Goal: Share content: Share content

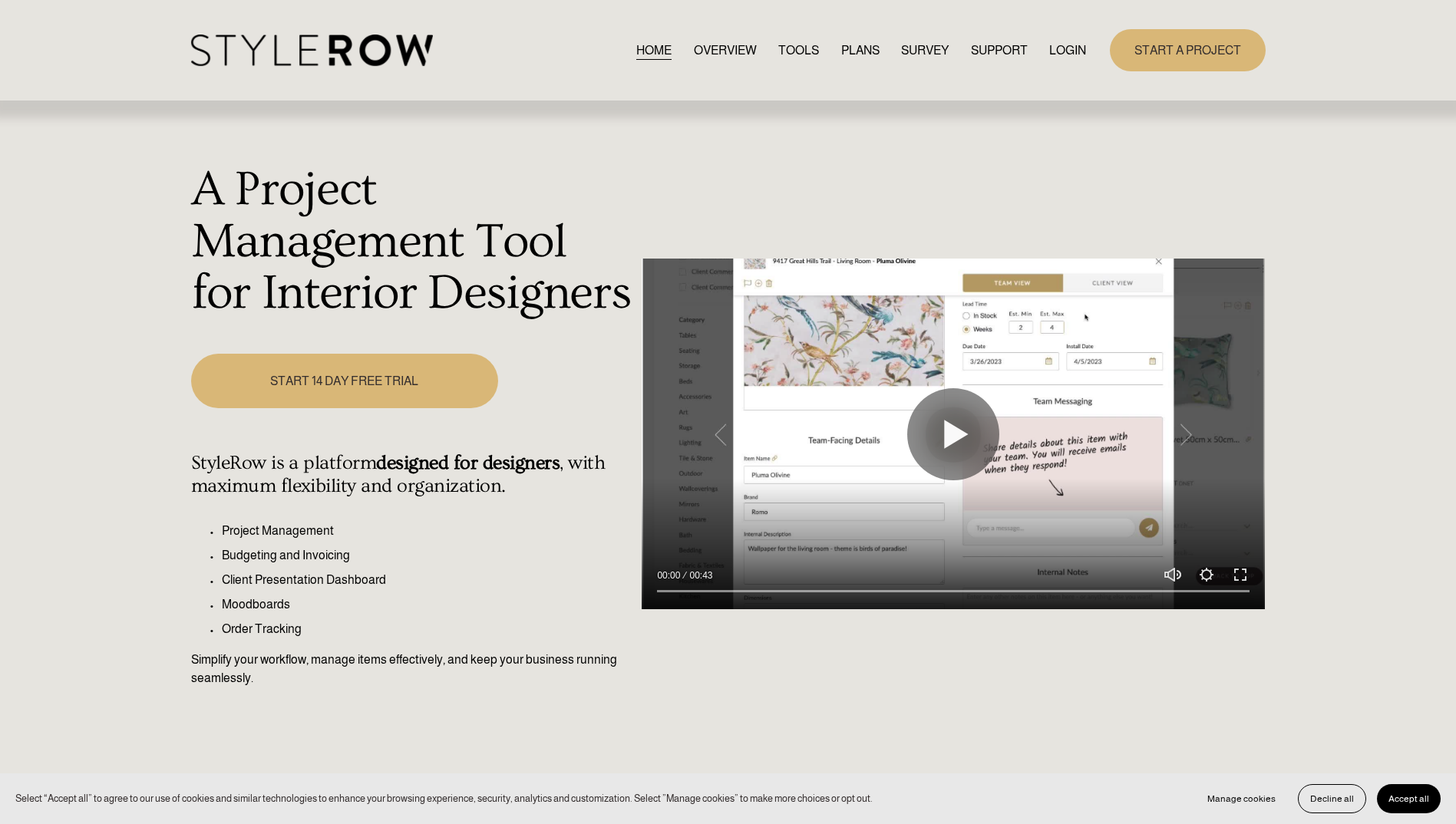
click at [1067, 53] on link "LOGIN" at bounding box center [1068, 50] width 37 height 21
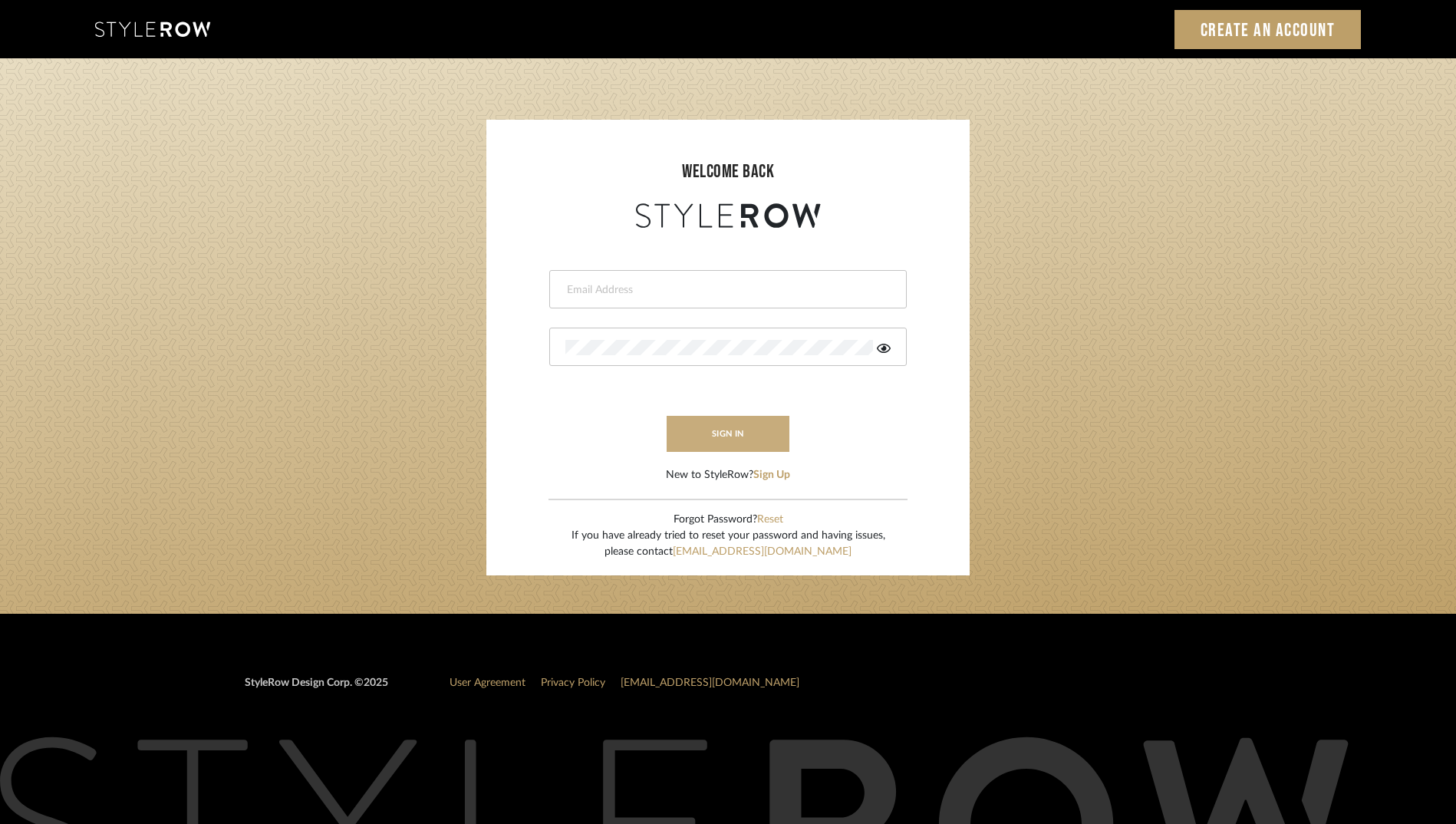
type input "rayeinteriordesign@gmail.com"
click at [750, 435] on button "sign in" at bounding box center [727, 434] width 122 height 36
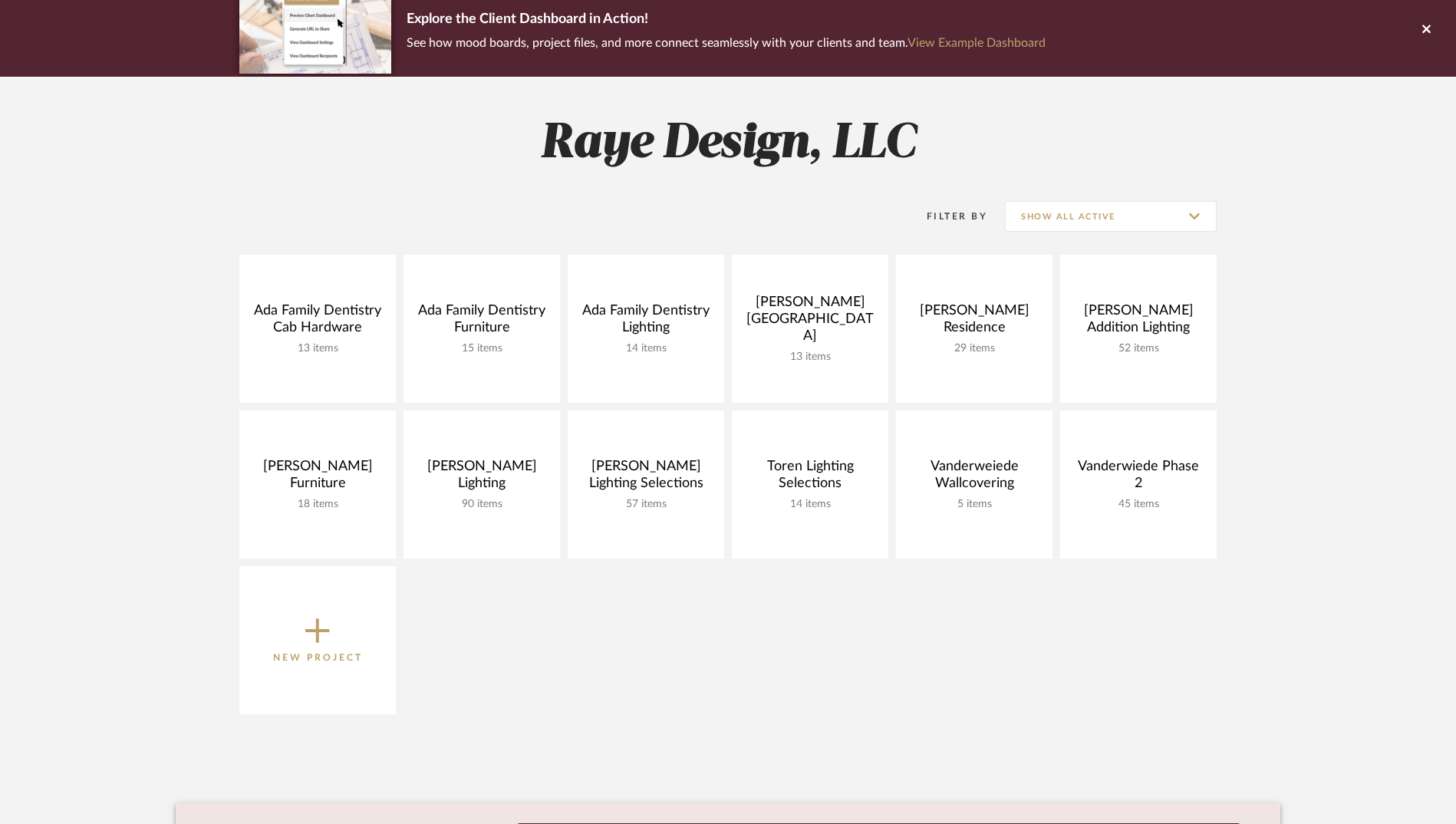
scroll to position [154, 0]
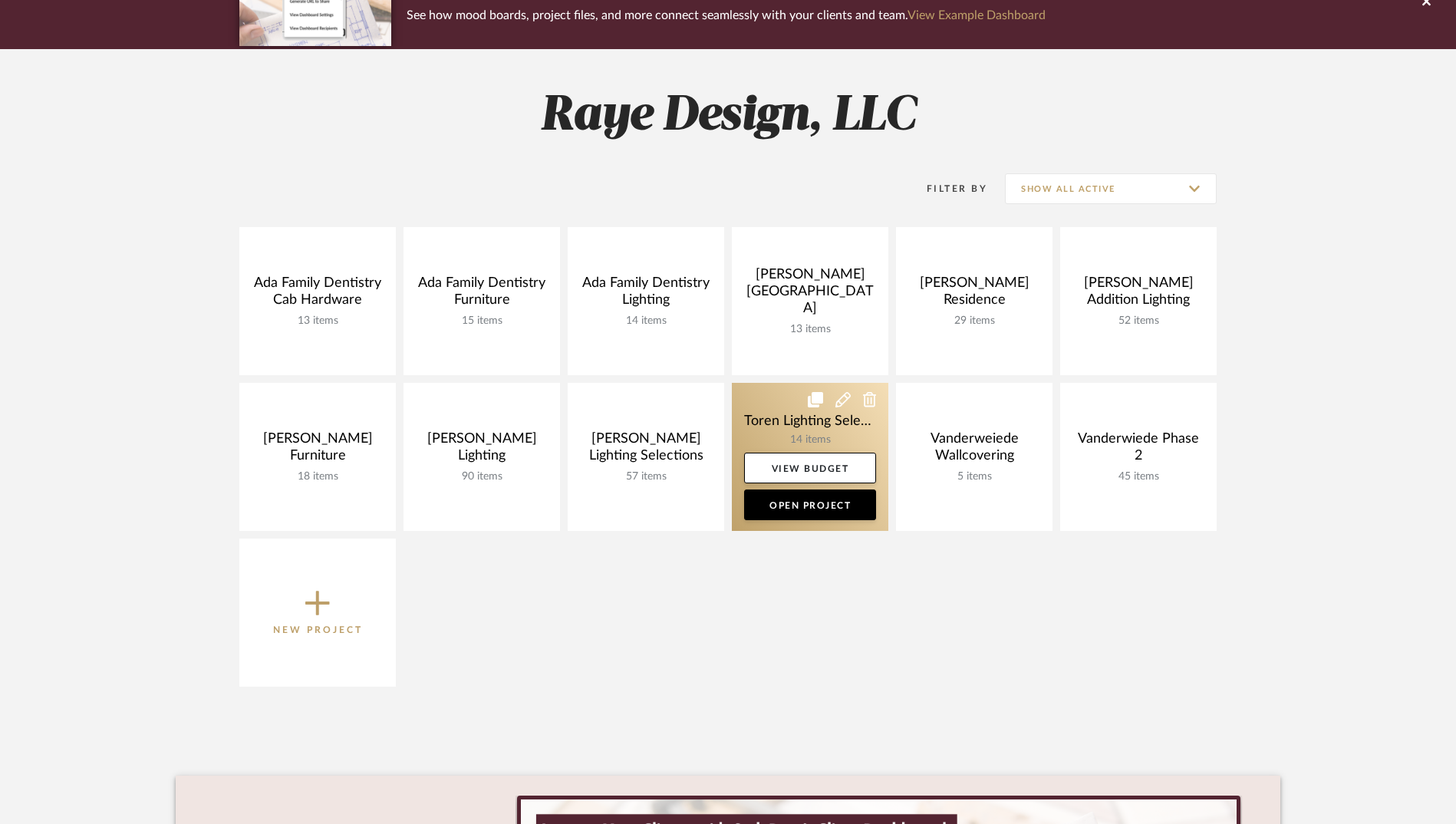
click at [777, 425] on link at bounding box center [810, 456] width 157 height 148
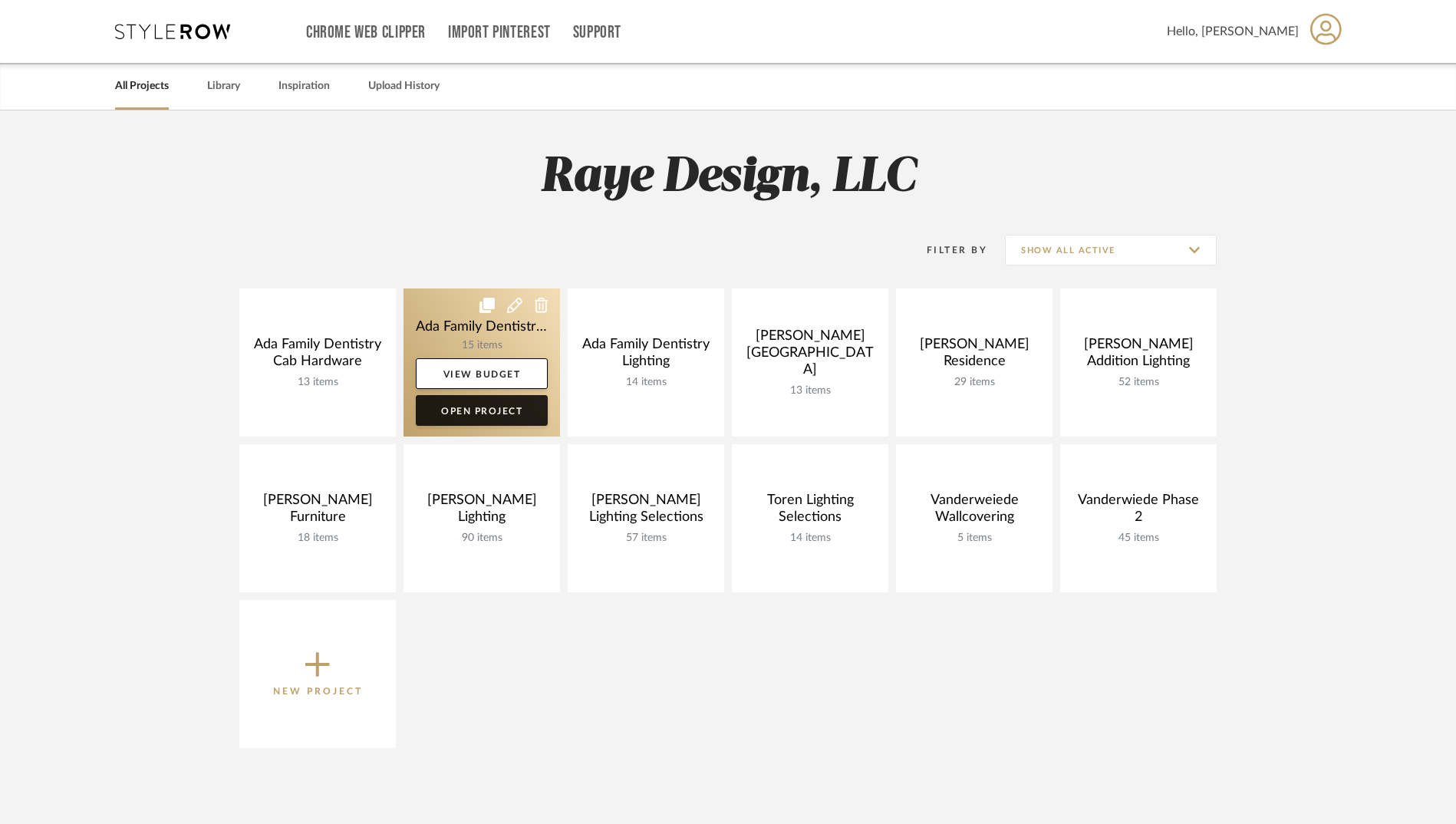
scroll to position [154, 0]
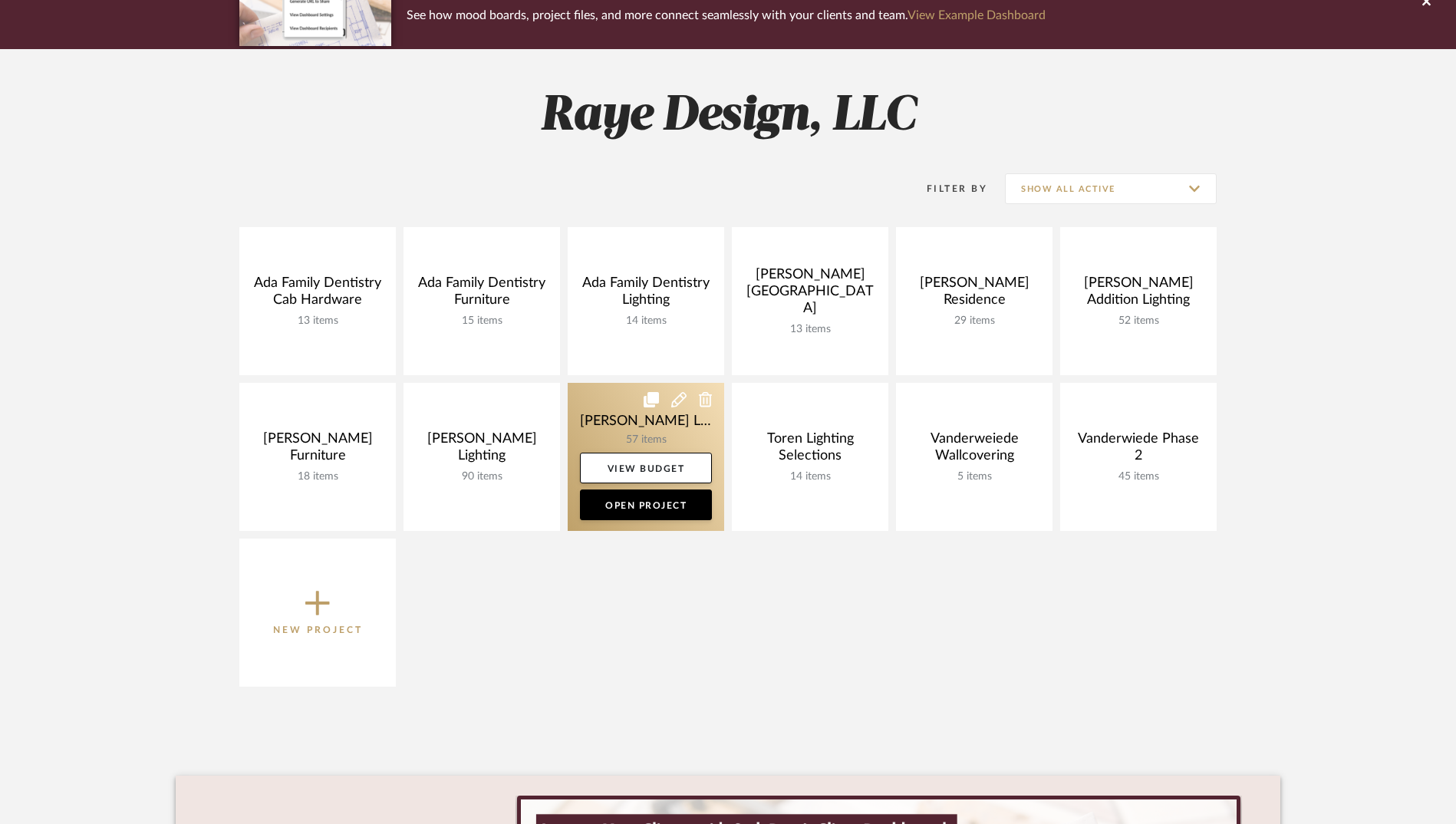
click at [616, 428] on link at bounding box center [646, 456] width 157 height 148
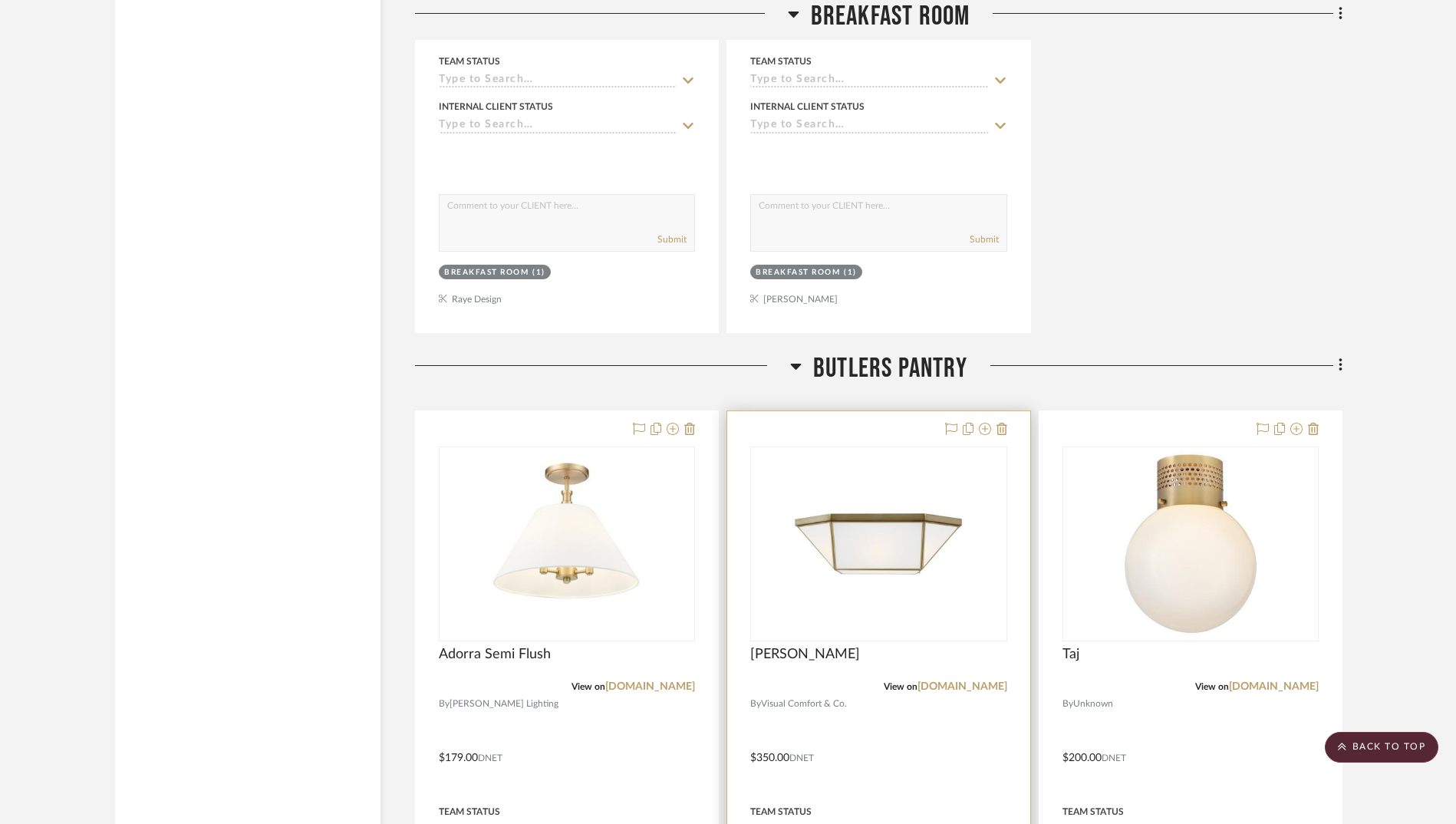
scroll to position [9666, 0]
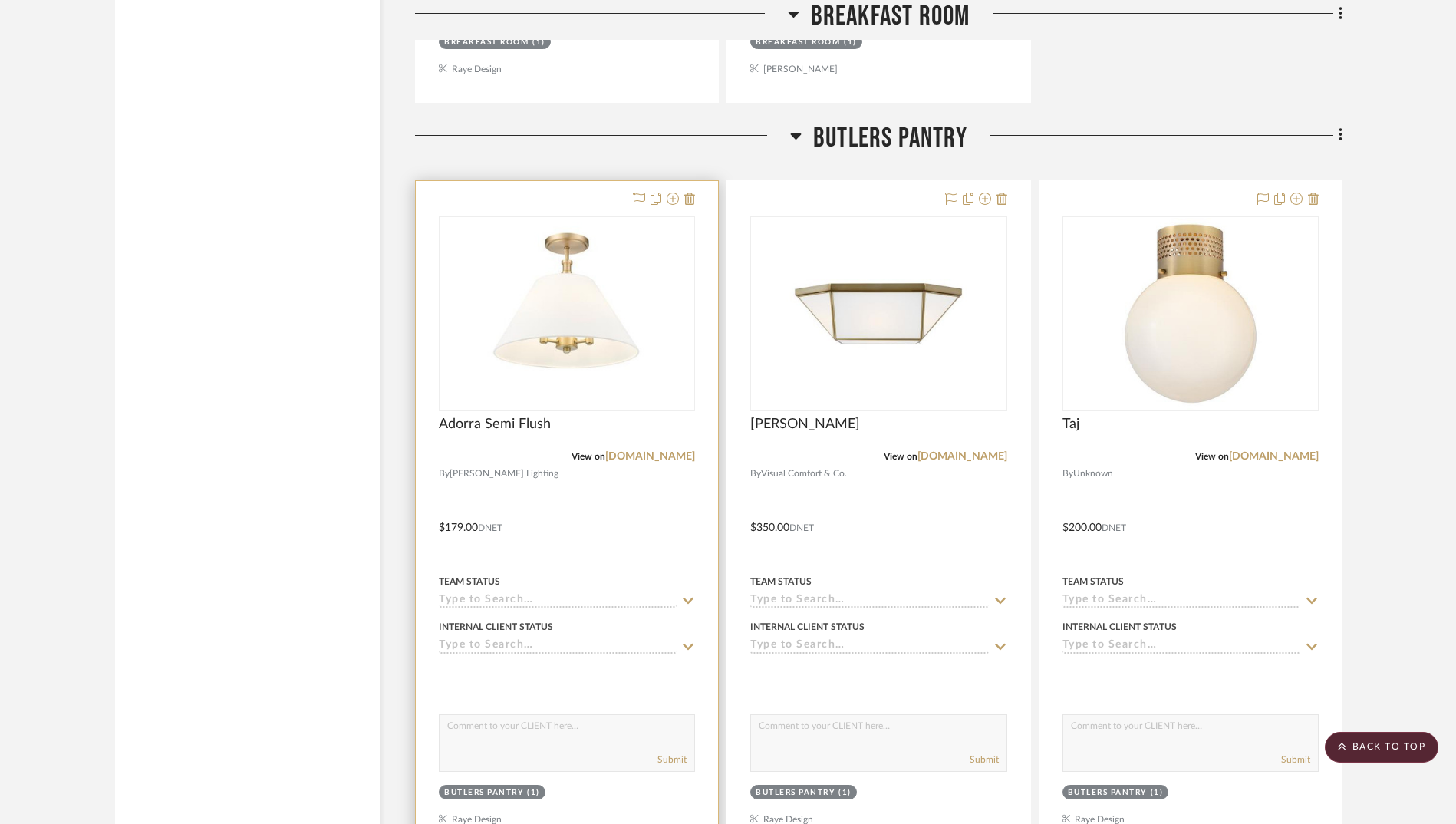
click at [587, 452] on div at bounding box center [567, 517] width 302 height 671
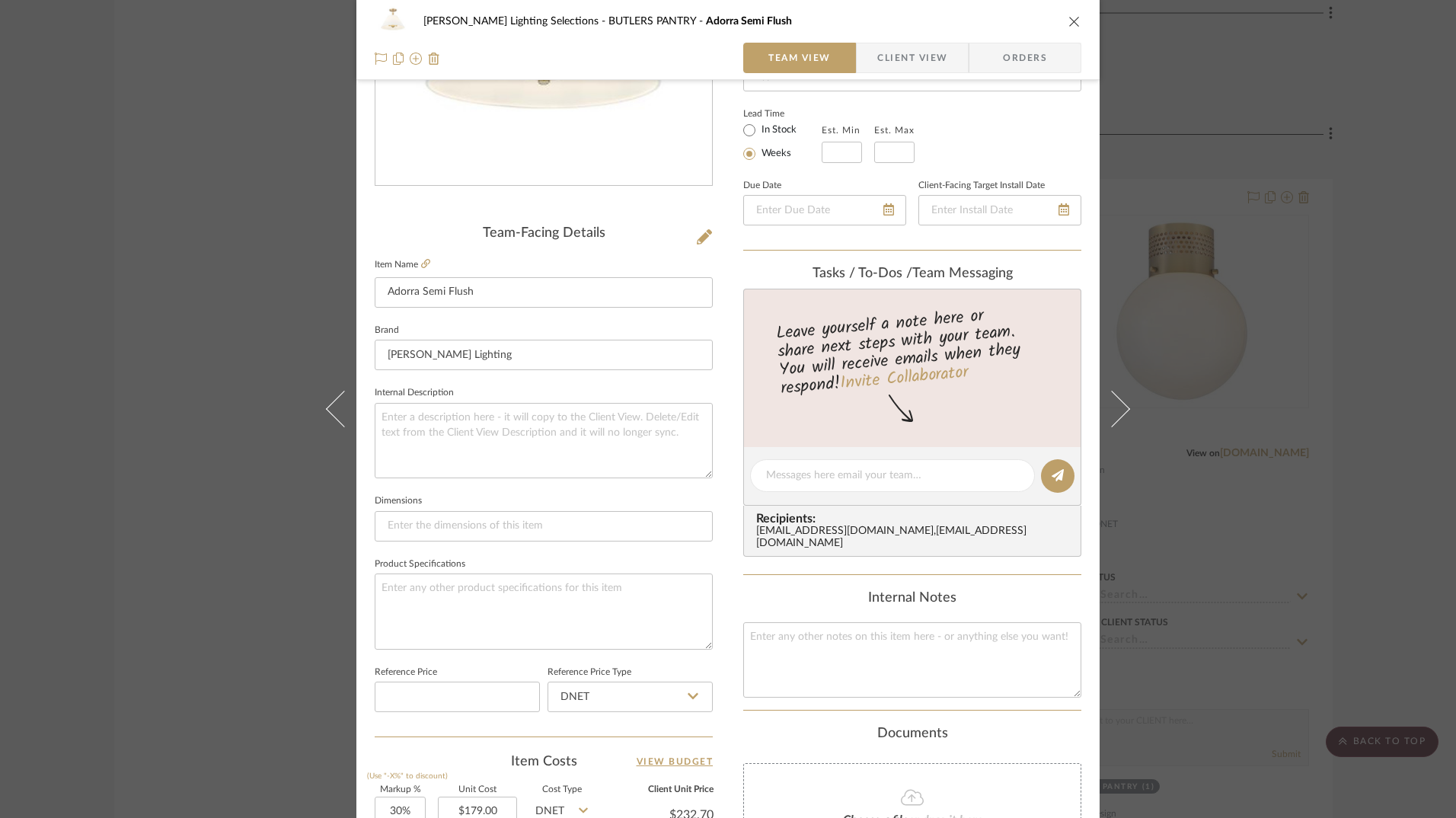
scroll to position [381, 0]
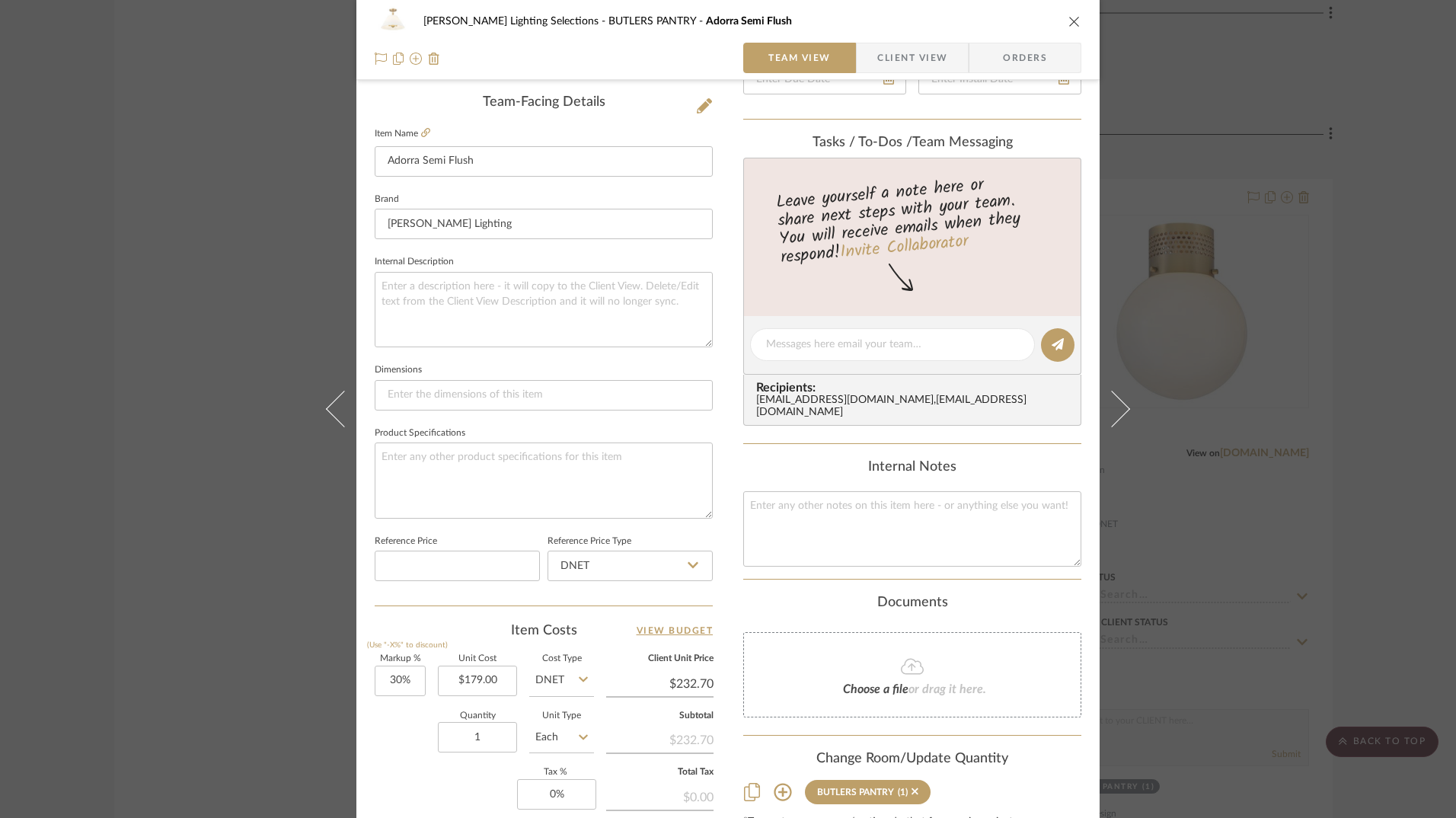
click at [226, 574] on div "[PERSON_NAME] Lighting Selections BUTLERS PANTRY Adorra Semi Flush Team View Cl…" at bounding box center [728, 409] width 1456 height 818
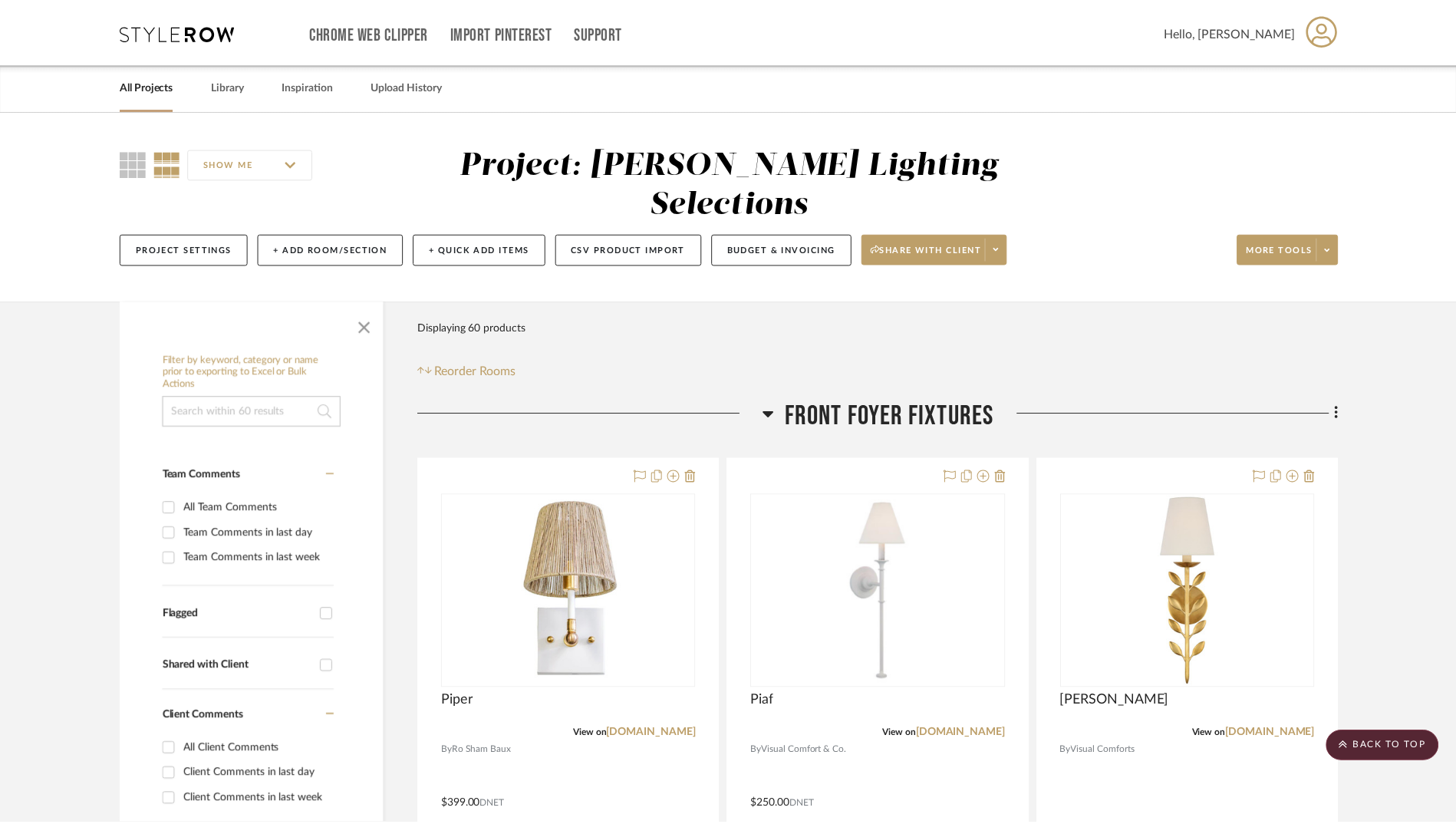
scroll to position [9666, 0]
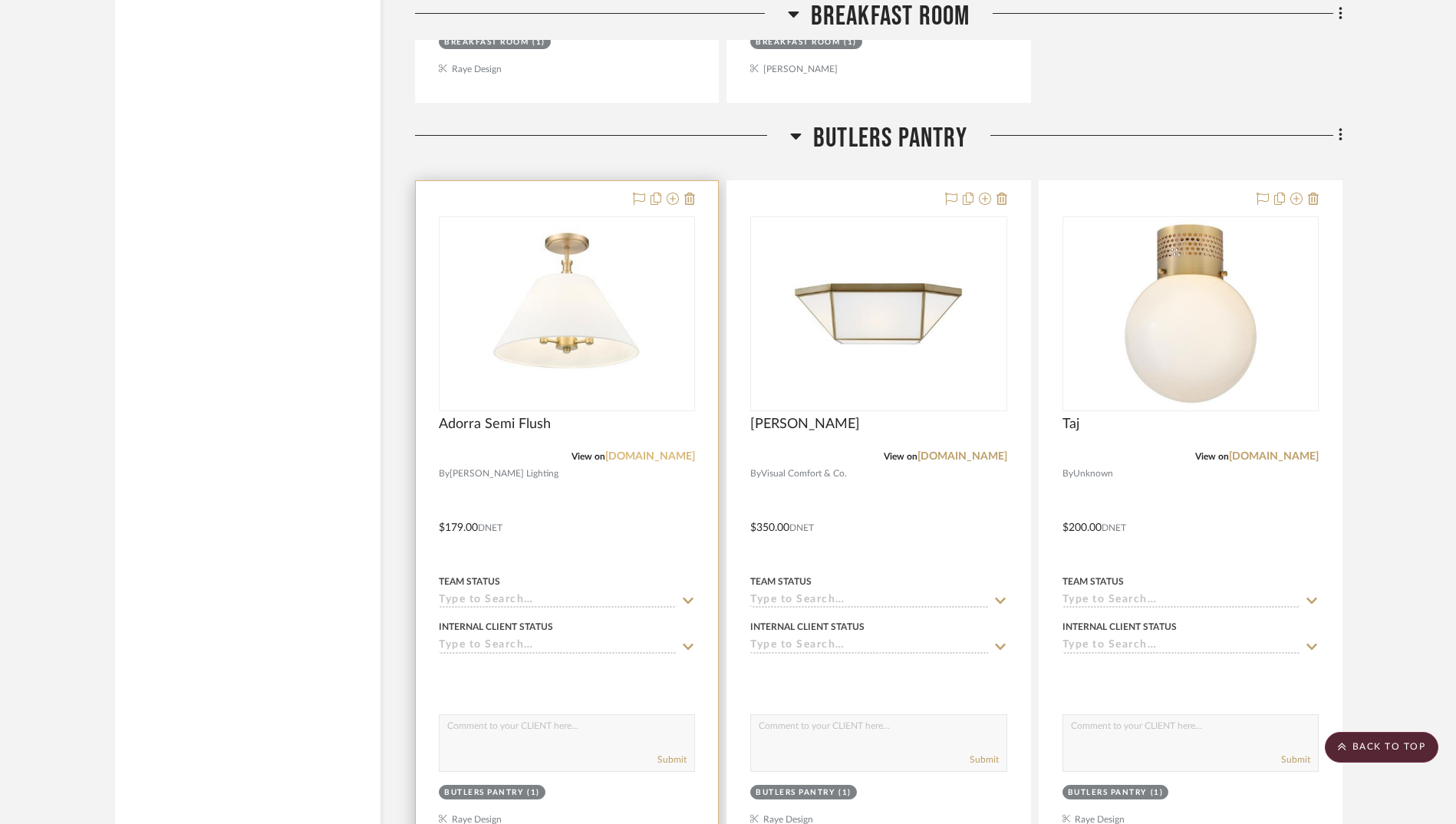
click at [605, 451] on link "[DOMAIN_NAME]" at bounding box center [650, 456] width 90 height 11
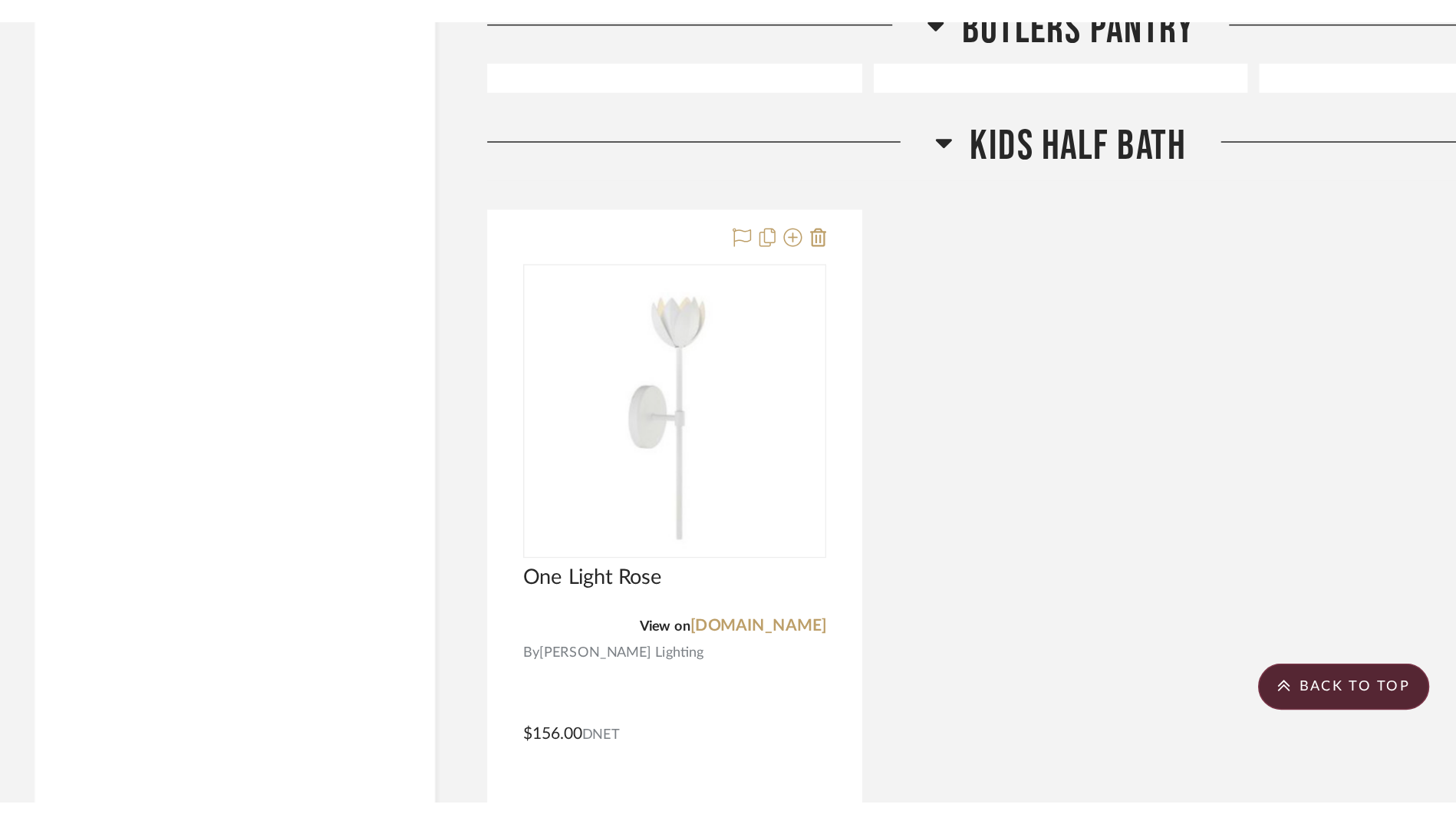
scroll to position [10472, 0]
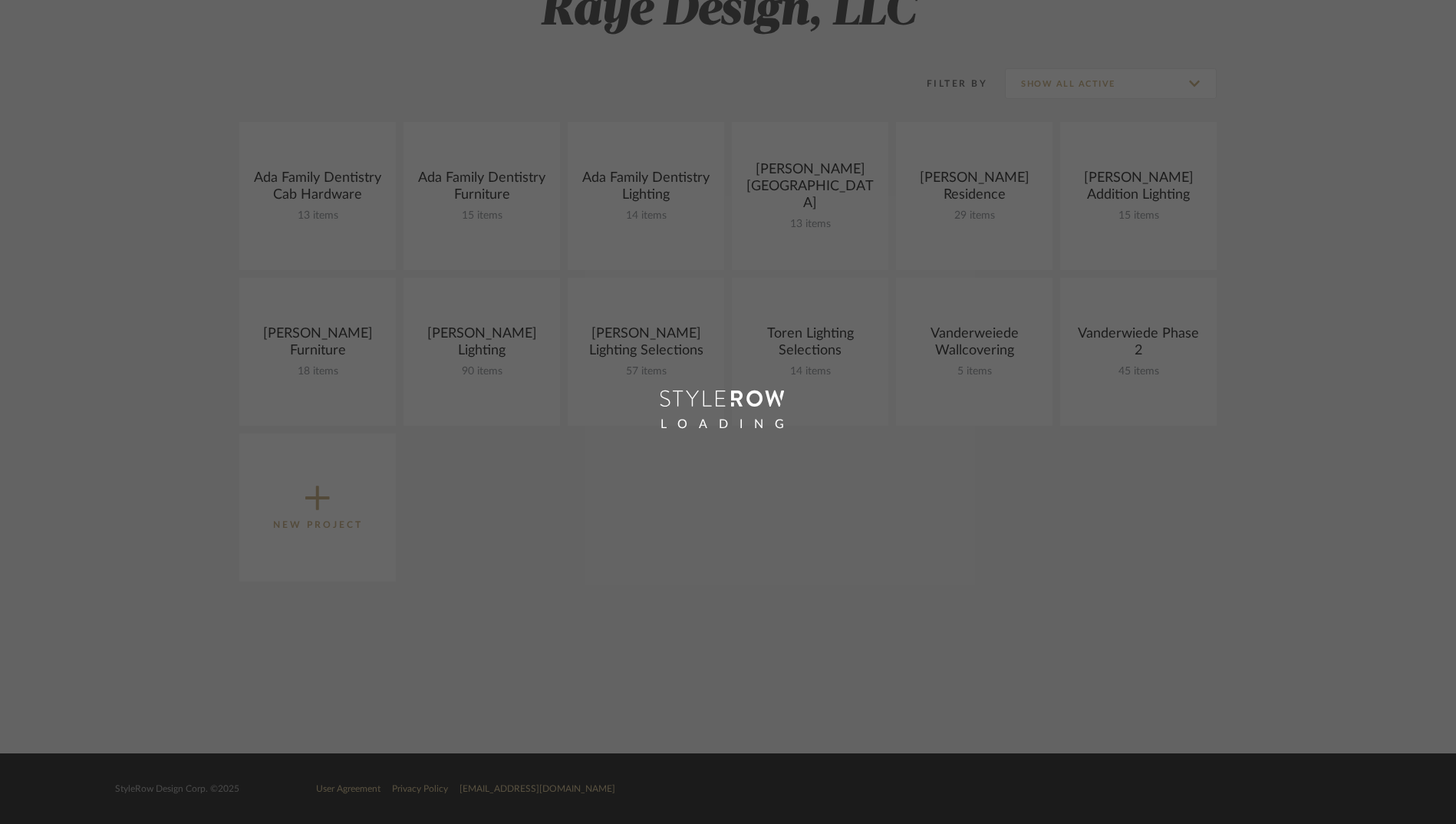
scroll to position [154, 0]
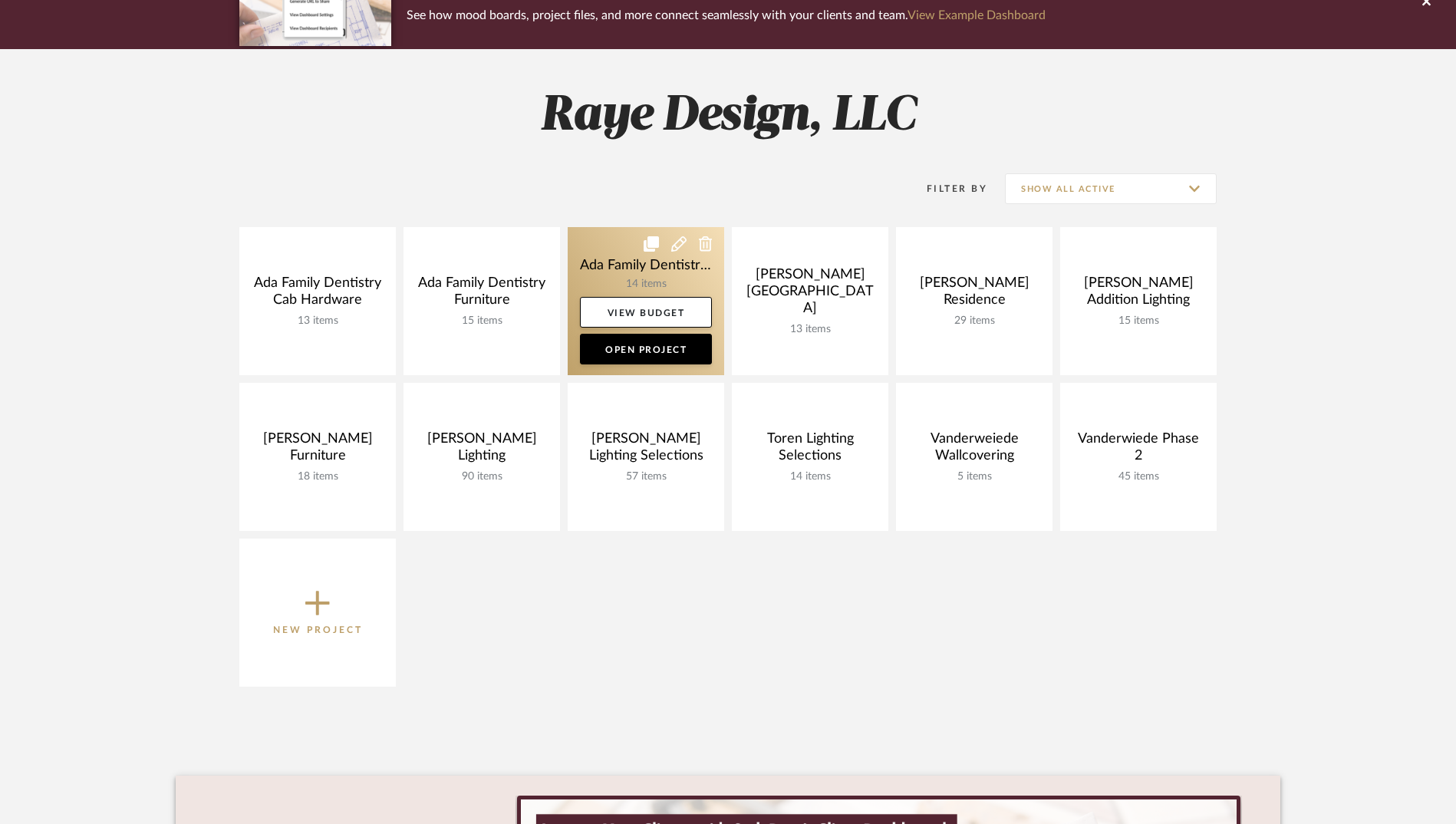
click at [603, 270] on link at bounding box center [646, 300] width 157 height 148
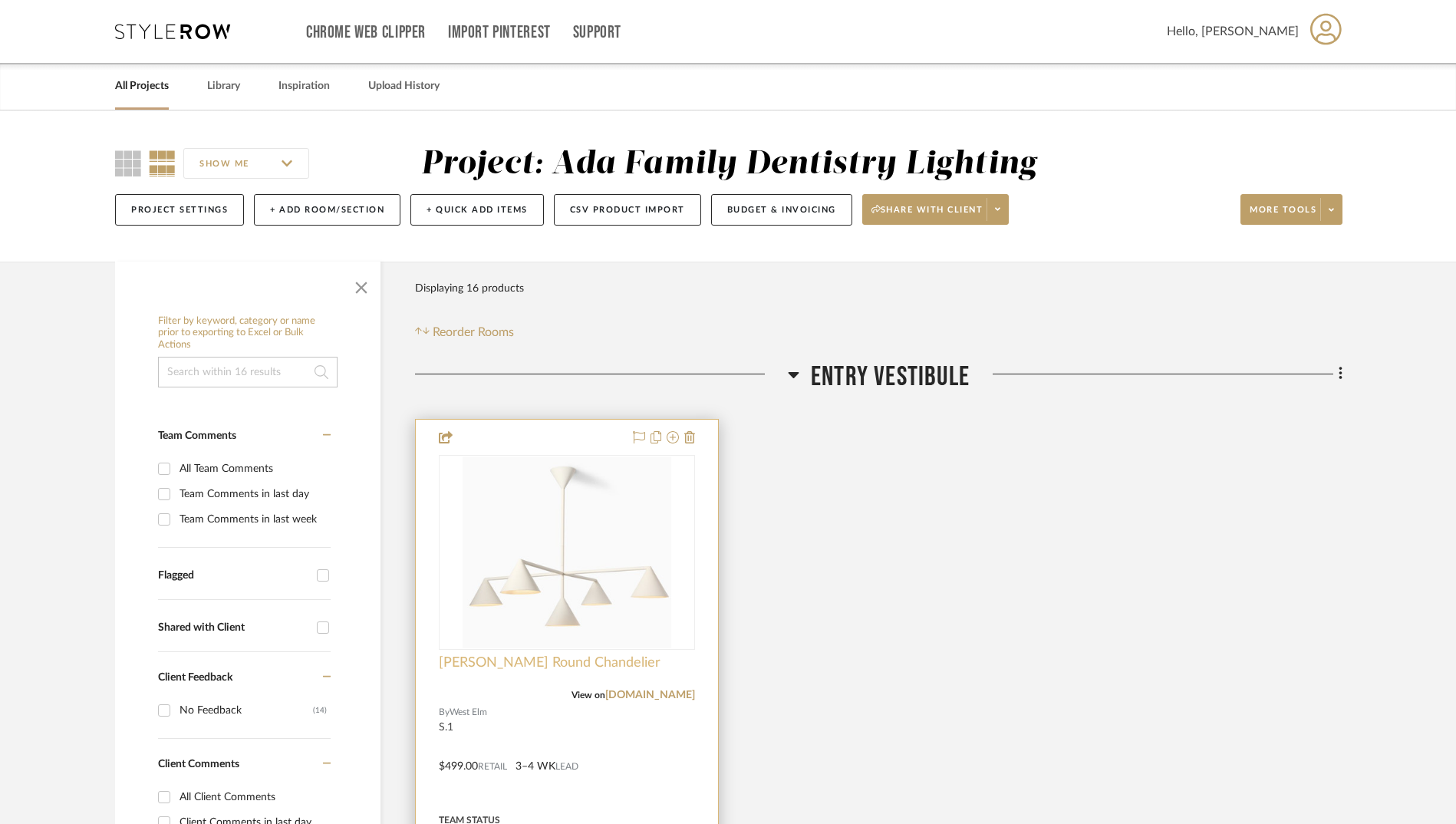
click at [510, 659] on span "[PERSON_NAME] Round Chandelier" at bounding box center [549, 663] width 222 height 17
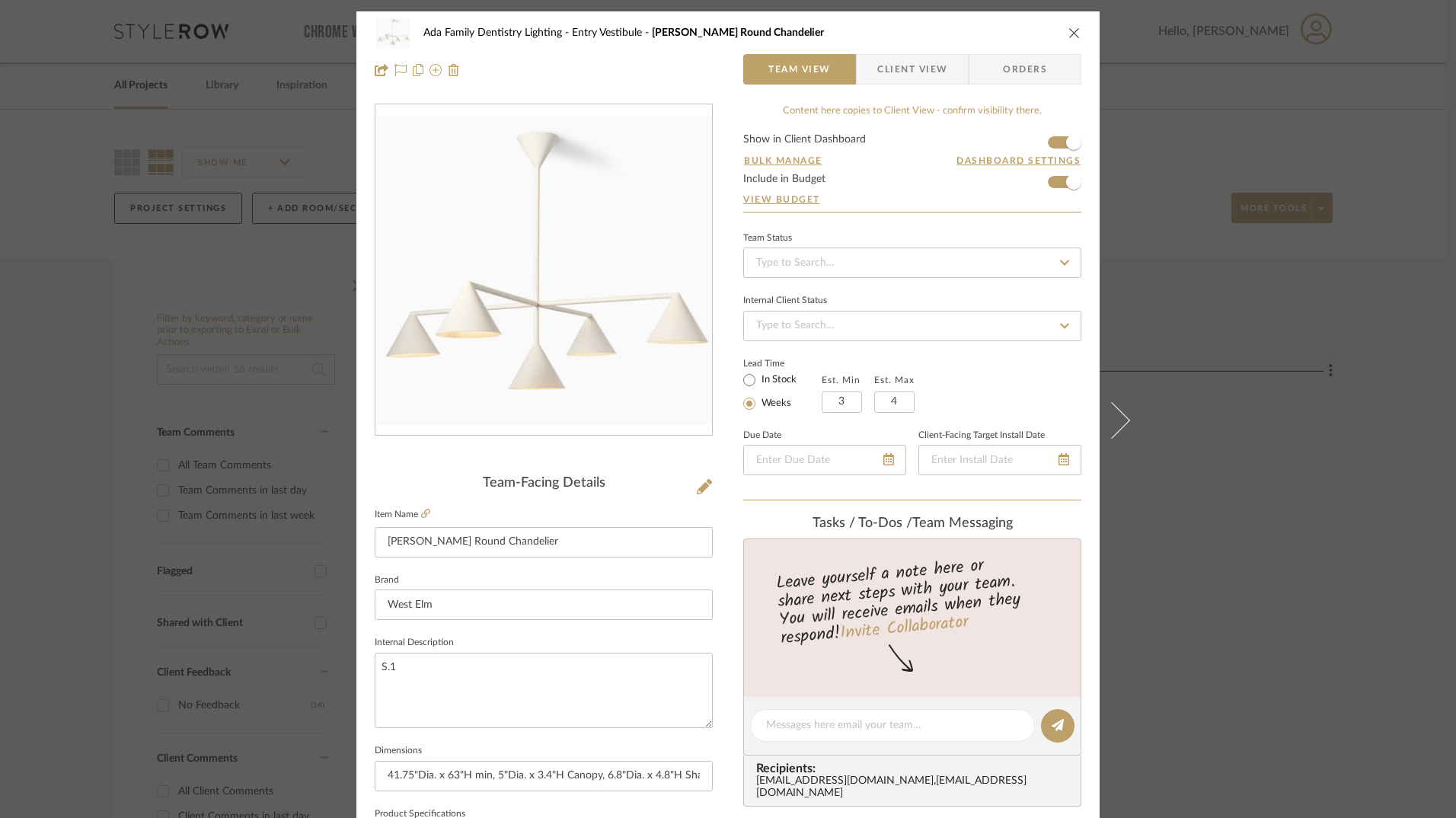
click at [96, 328] on div "Ada Family Dentistry Lighting Entry Vestibule [PERSON_NAME] Round Chandelier Te…" at bounding box center [728, 409] width 1456 height 818
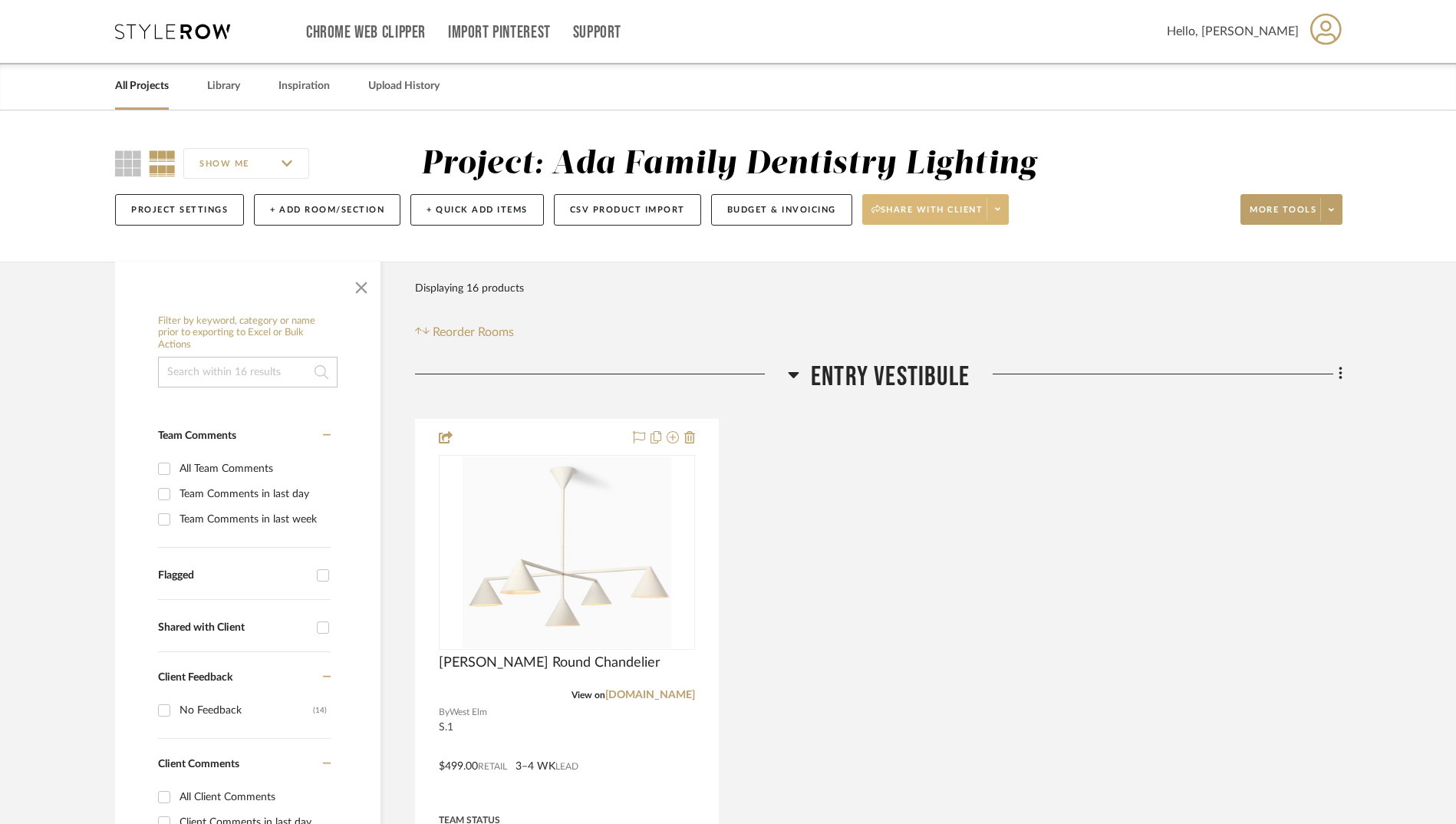
click at [945, 208] on span "Share with client" at bounding box center [927, 216] width 112 height 23
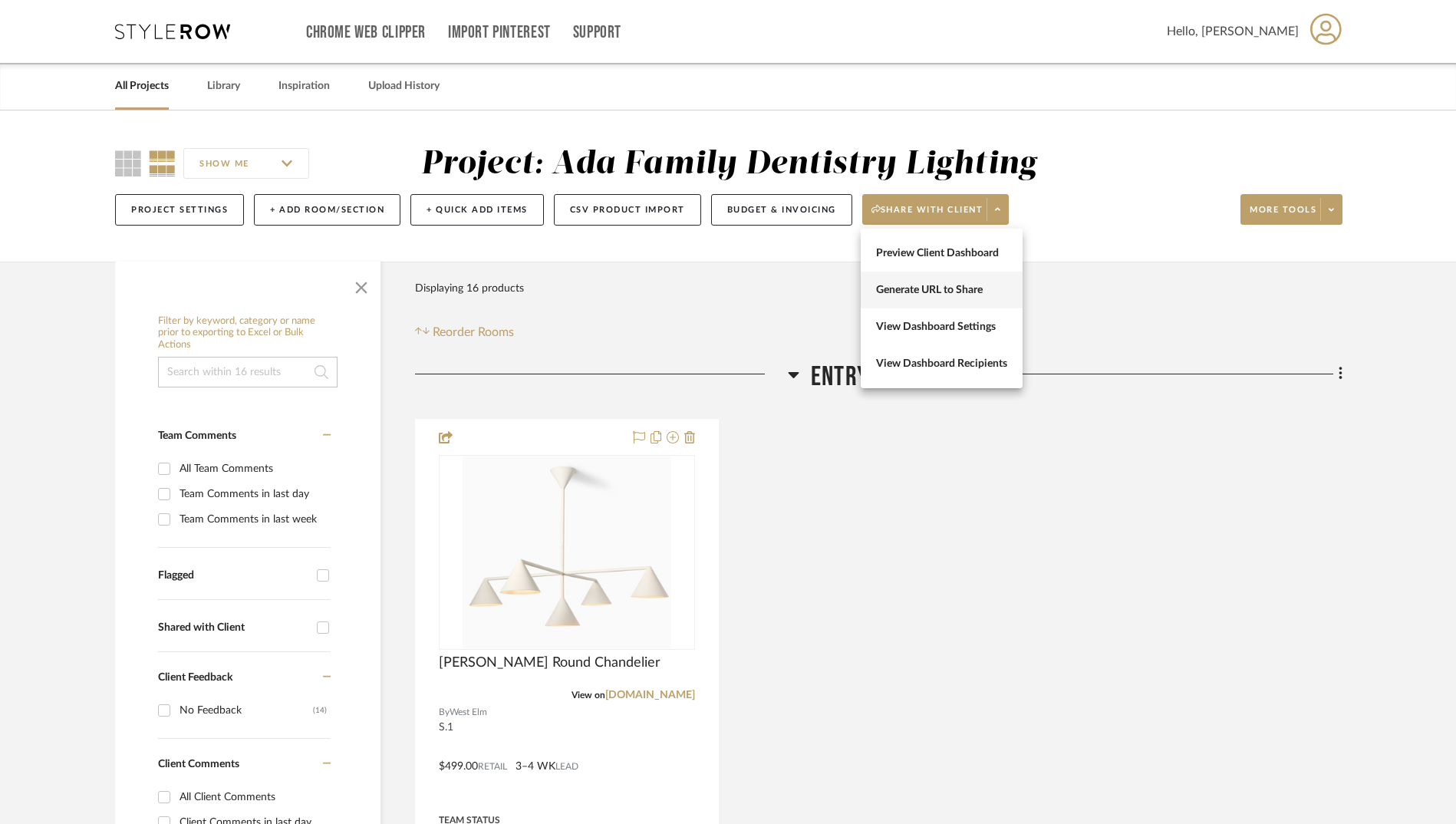
click at [943, 290] on span "Generate URL to Share" at bounding box center [941, 290] width 131 height 13
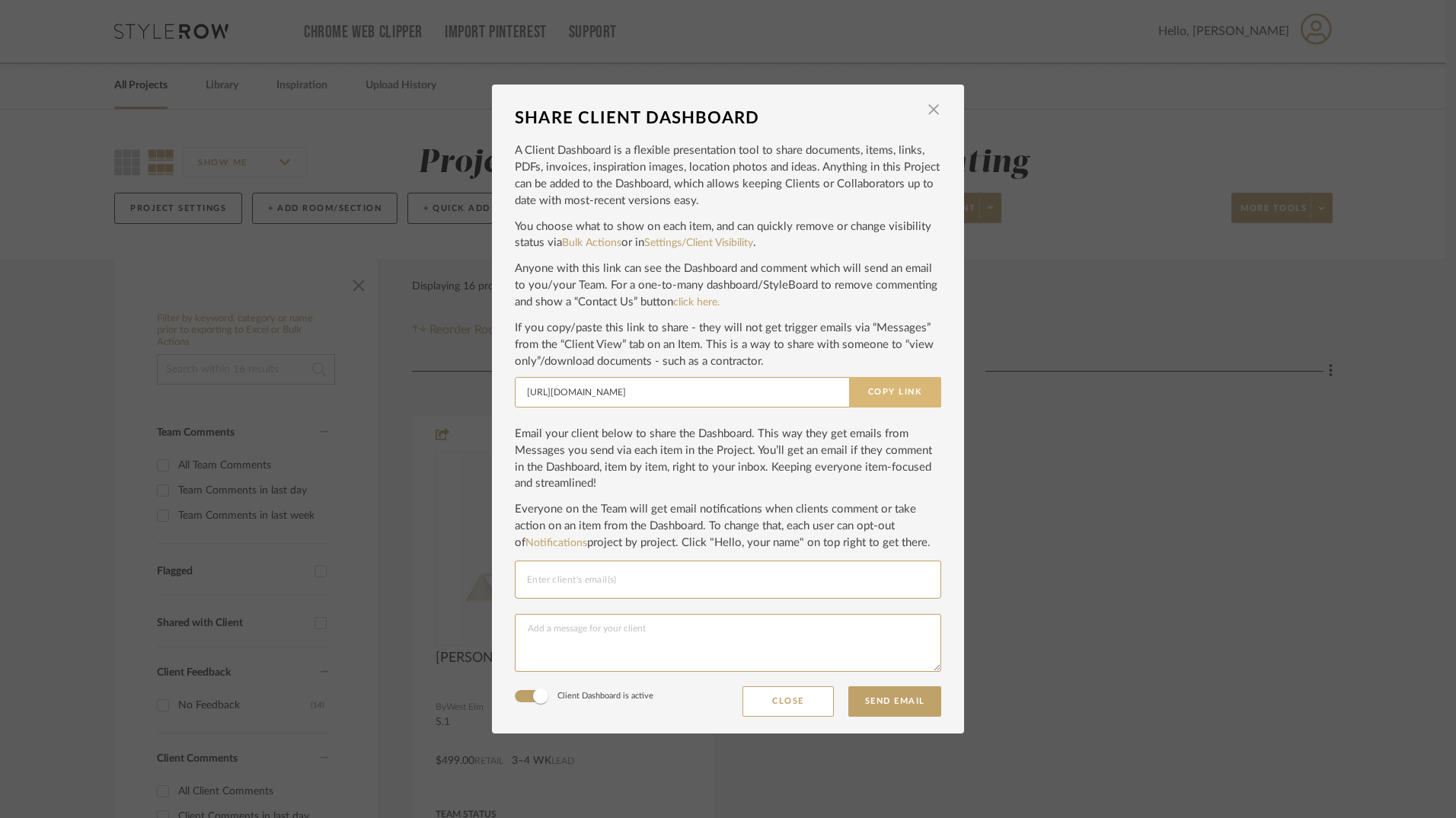
click at [904, 394] on button "Copy Link" at bounding box center [895, 392] width 92 height 30
click at [1080, 191] on div "SHARE CLIENT DASHBOARD × A Client Dashboard is a flexible presentation tool to …" at bounding box center [728, 409] width 1456 height 818
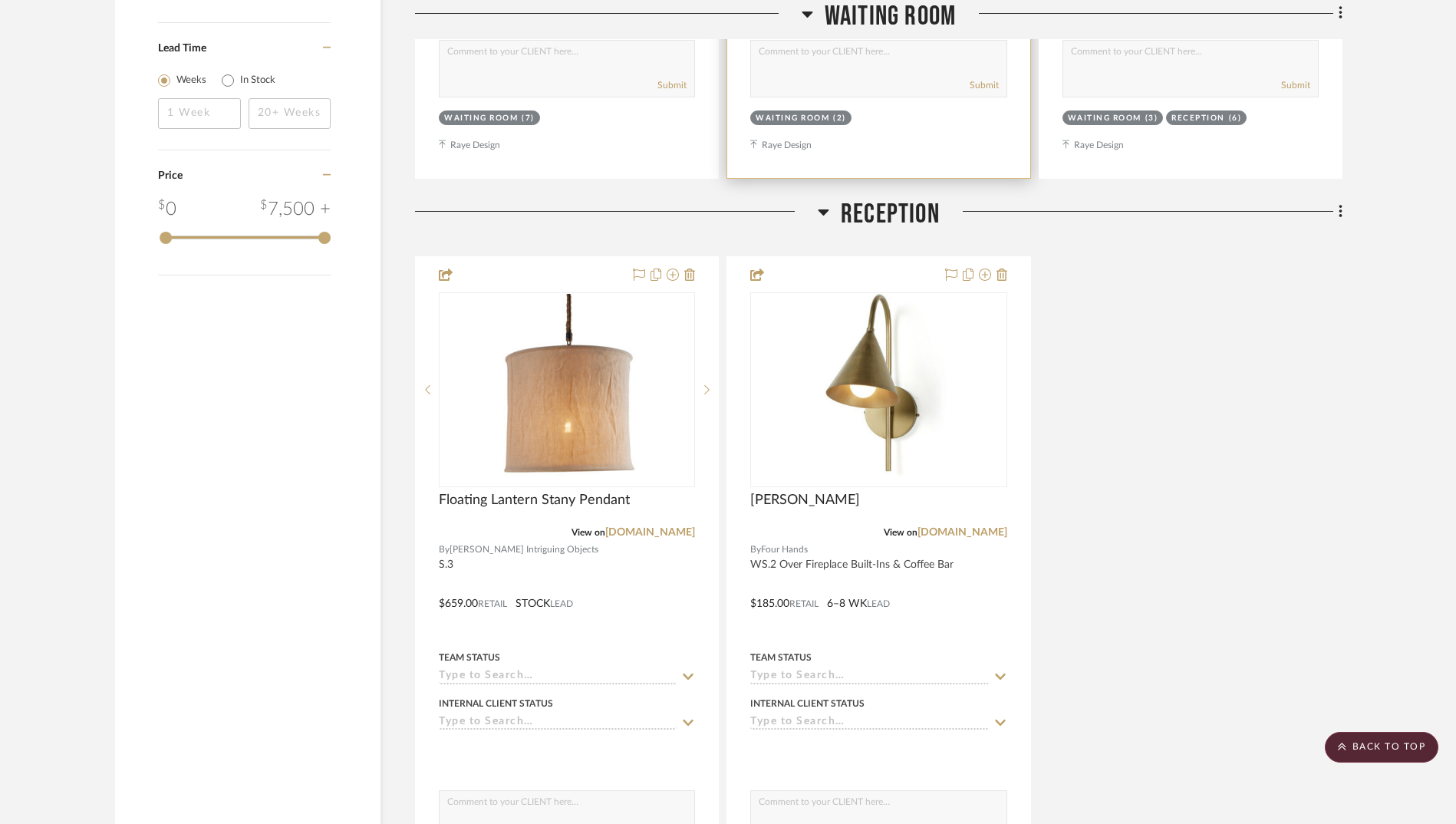
scroll to position [1764, 0]
